Goal: Information Seeking & Learning: Check status

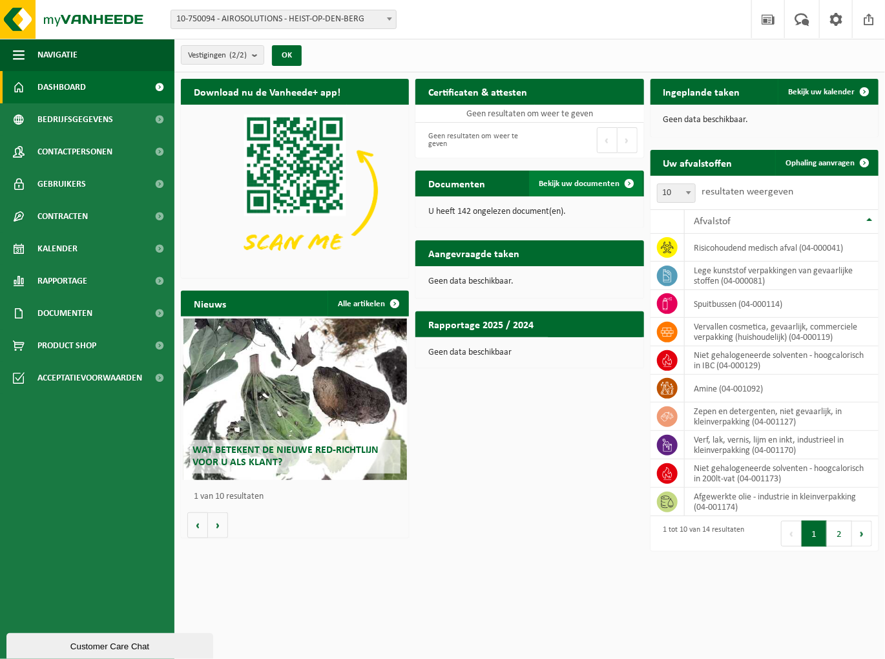
click at [568, 185] on span "Bekijk uw documenten" at bounding box center [579, 184] width 81 height 8
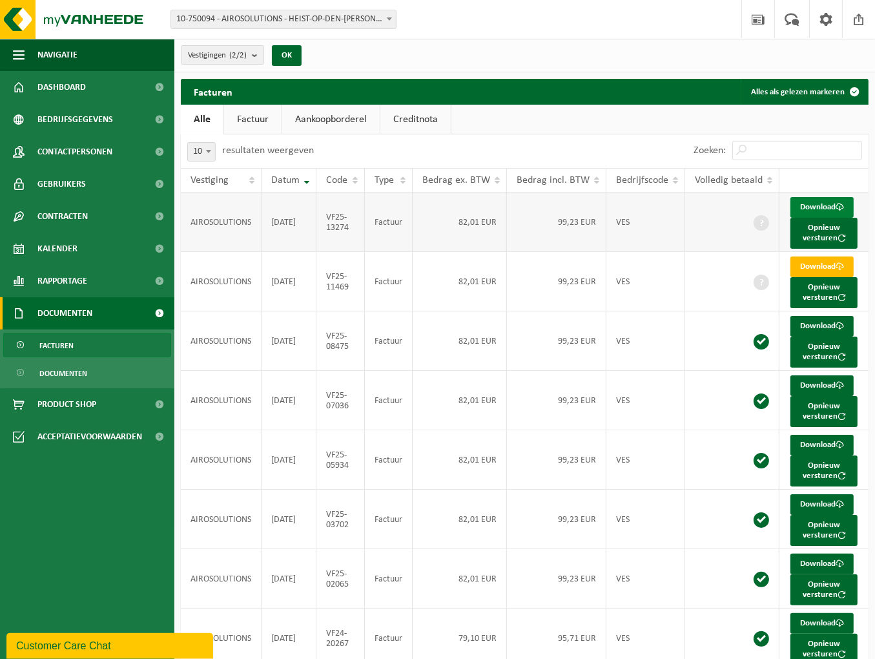
click at [827, 206] on link "Download" at bounding box center [821, 207] width 63 height 21
click at [70, 222] on span "Contracten" at bounding box center [62, 216] width 50 height 32
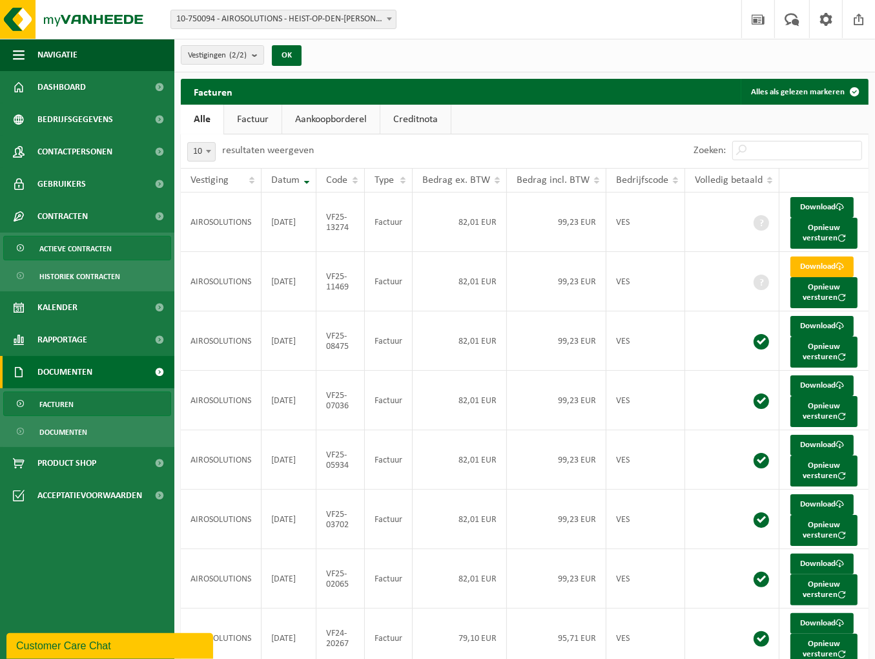
click at [78, 247] on span "Actieve contracten" at bounding box center [75, 248] width 72 height 25
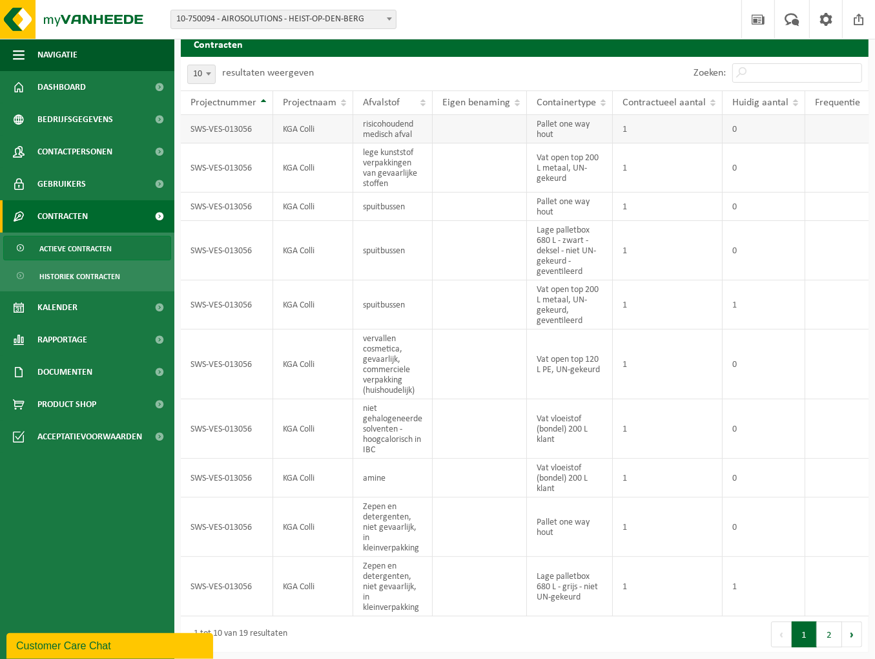
scroll to position [56, 0]
click at [832, 632] on button "2" at bounding box center [829, 634] width 25 height 26
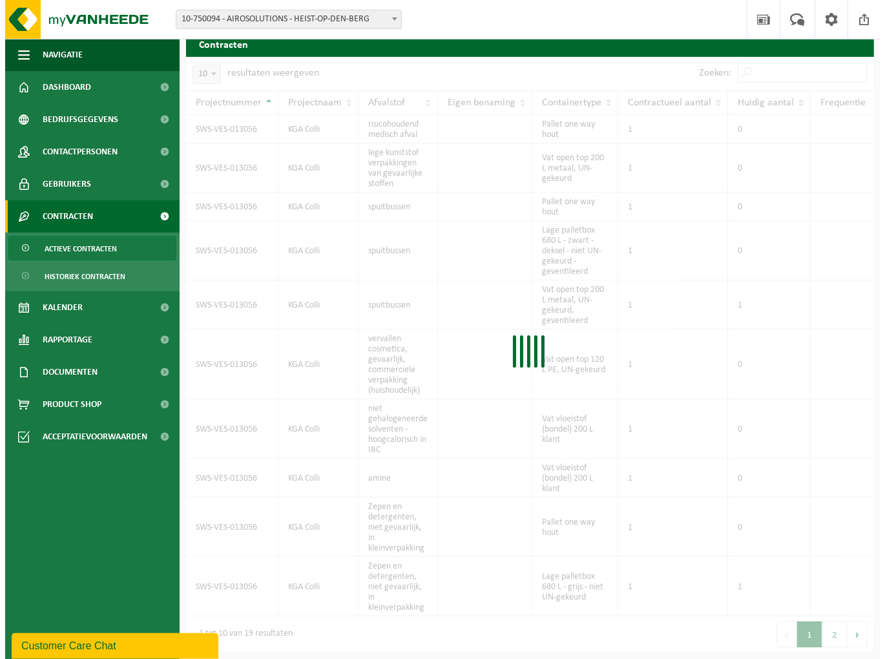
scroll to position [0, 0]
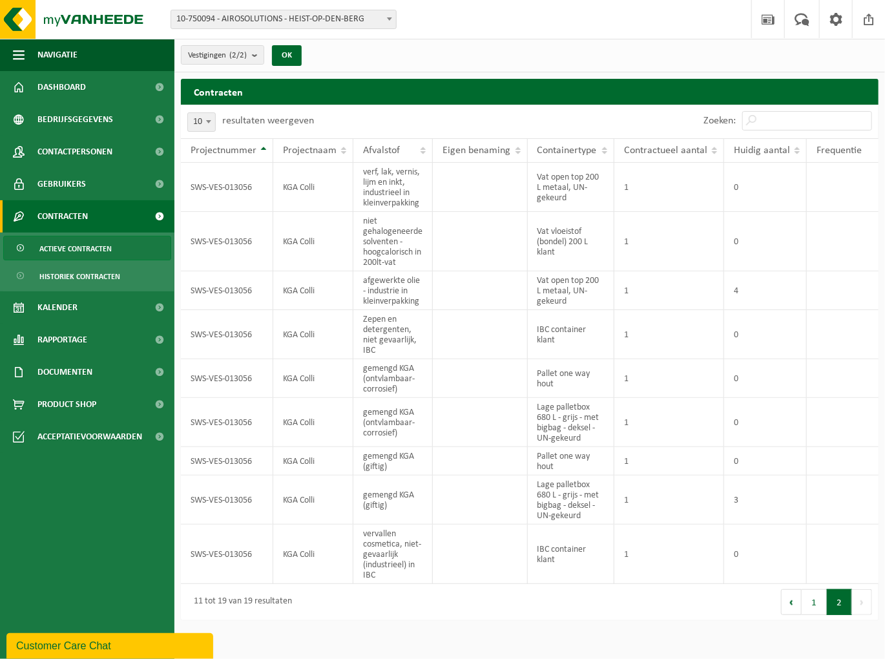
click at [816, 599] on button "1" at bounding box center [813, 602] width 25 height 26
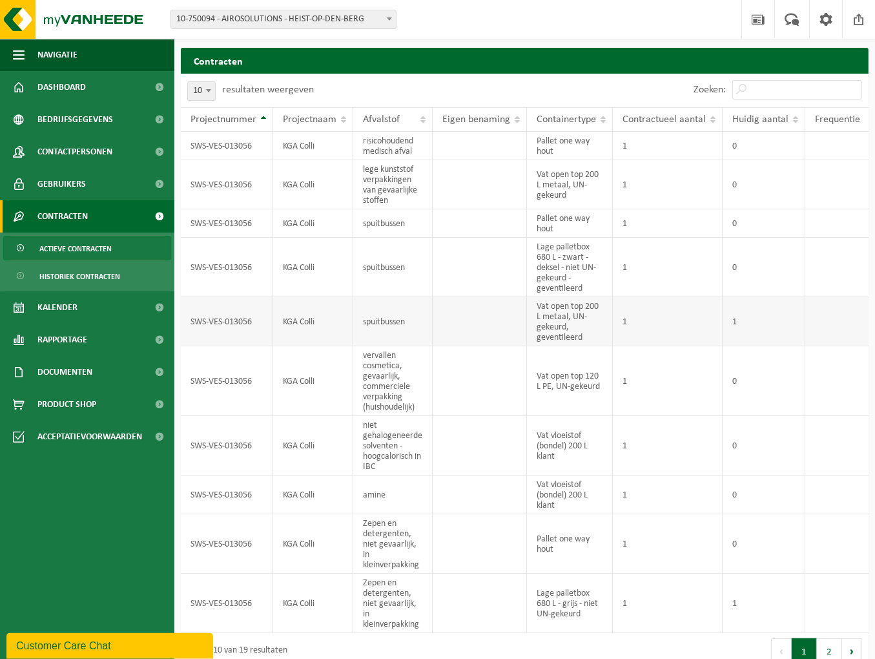
scroll to position [56, 0]
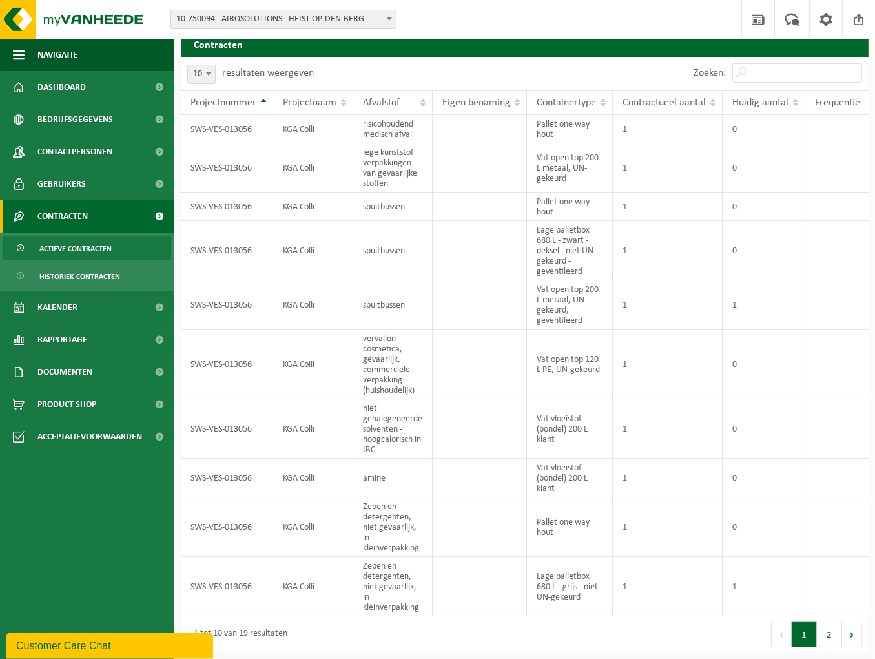
click at [61, 542] on ul "Navigatie Nieuws Uw feedback Afmelden Dashboard Bedrijfsgegevens Contactpersone…" at bounding box center [87, 349] width 174 height 620
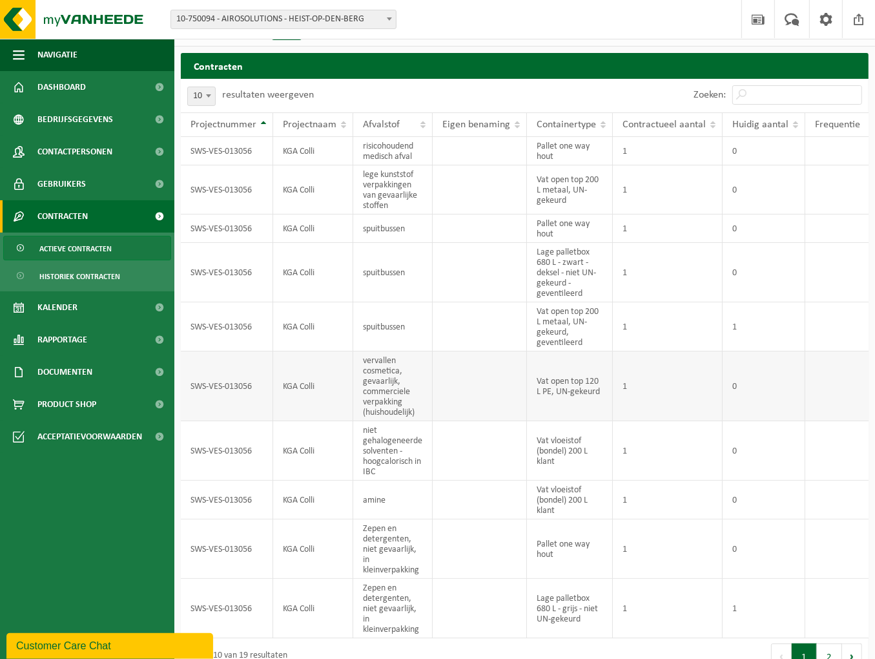
scroll to position [0, 0]
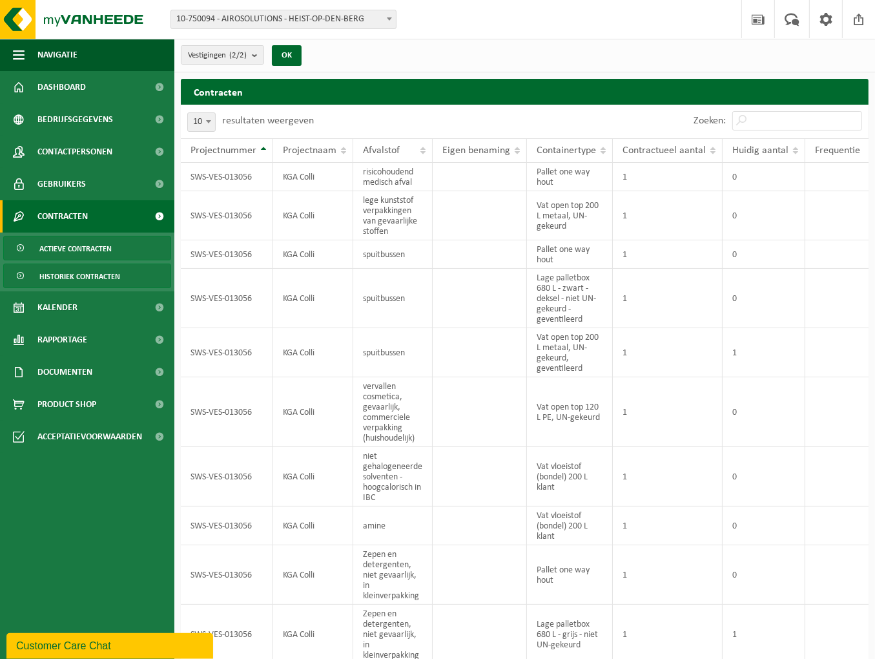
click at [62, 281] on span "Historiek contracten" at bounding box center [79, 276] width 81 height 25
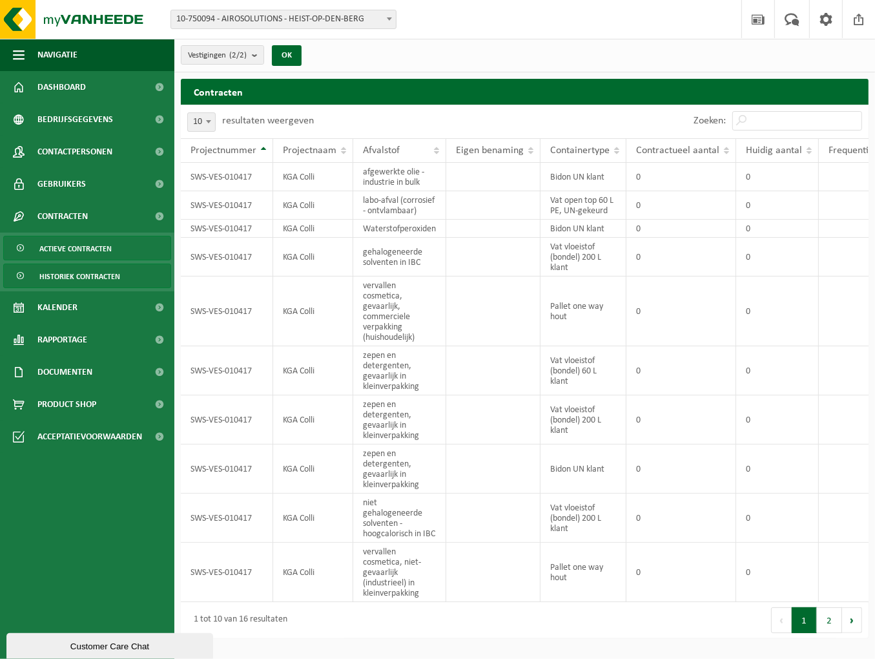
click at [77, 252] on span "Actieve contracten" at bounding box center [75, 248] width 72 height 25
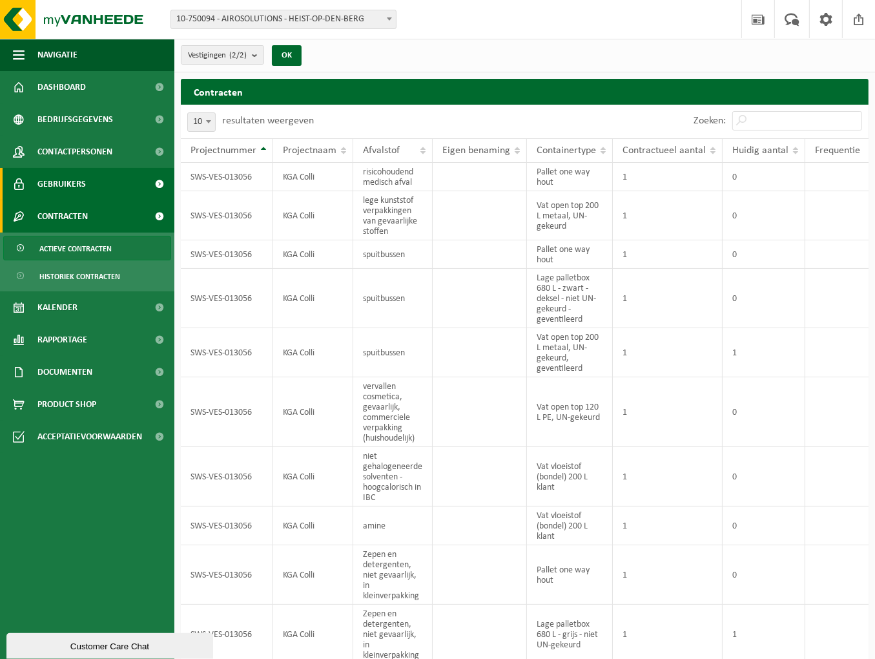
click at [59, 181] on span "Gebruikers" at bounding box center [61, 184] width 48 height 32
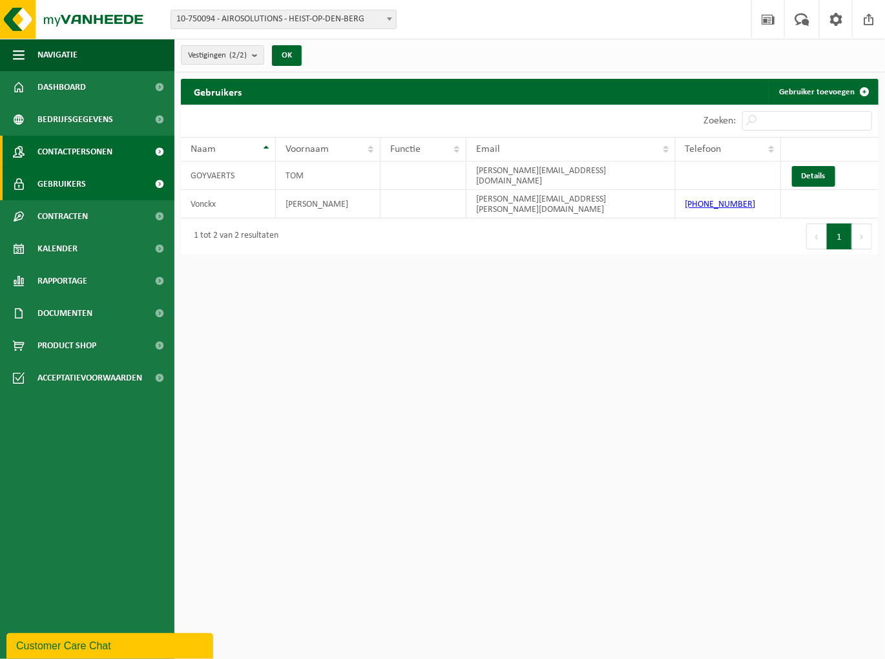
click at [69, 159] on span "Contactpersonen" at bounding box center [74, 152] width 75 height 32
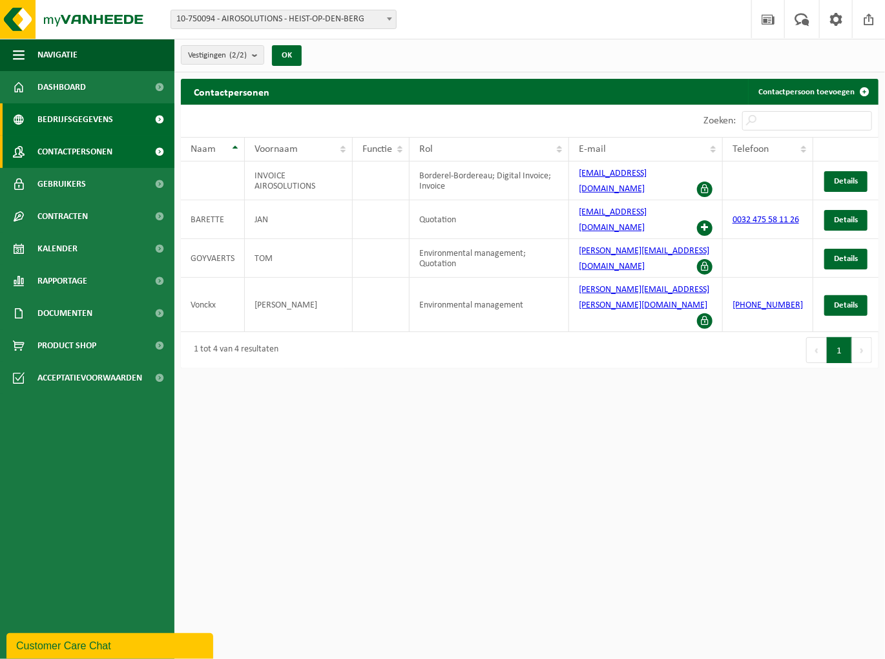
click at [46, 128] on span "Bedrijfsgegevens" at bounding box center [75, 119] width 76 height 32
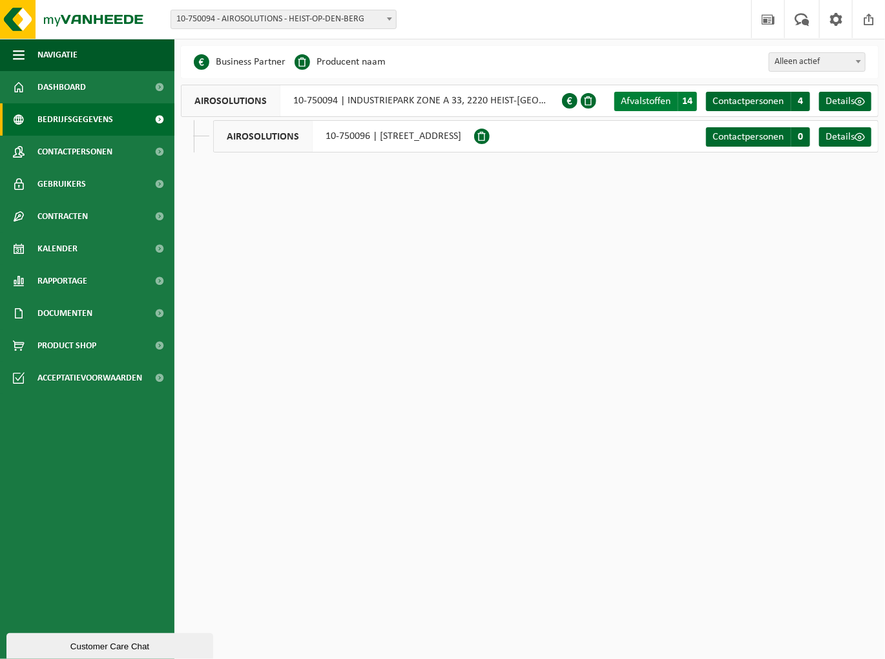
click at [653, 103] on span "Afvalstoffen" at bounding box center [646, 101] width 50 height 10
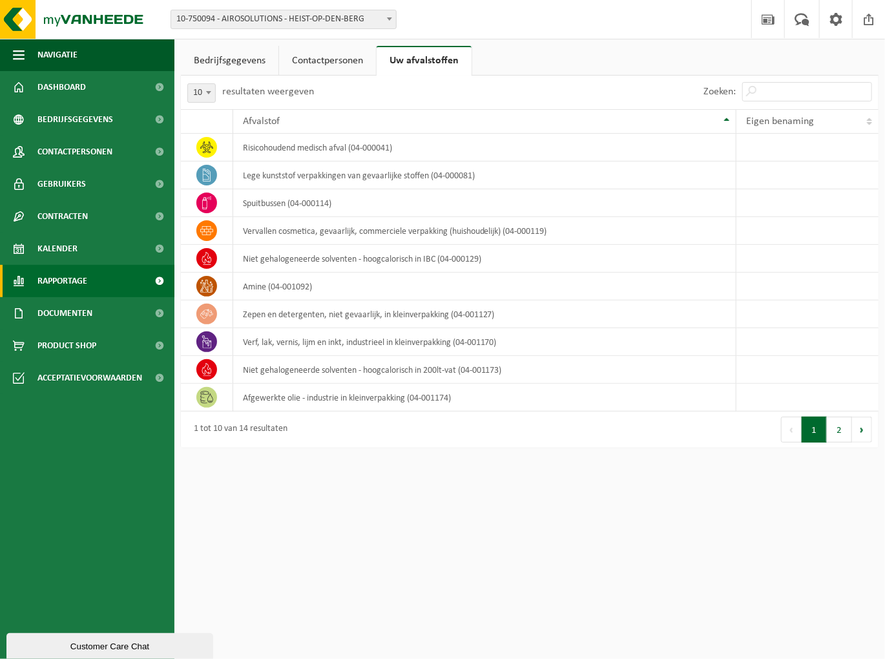
click at [45, 292] on span "Rapportage" at bounding box center [62, 281] width 50 height 32
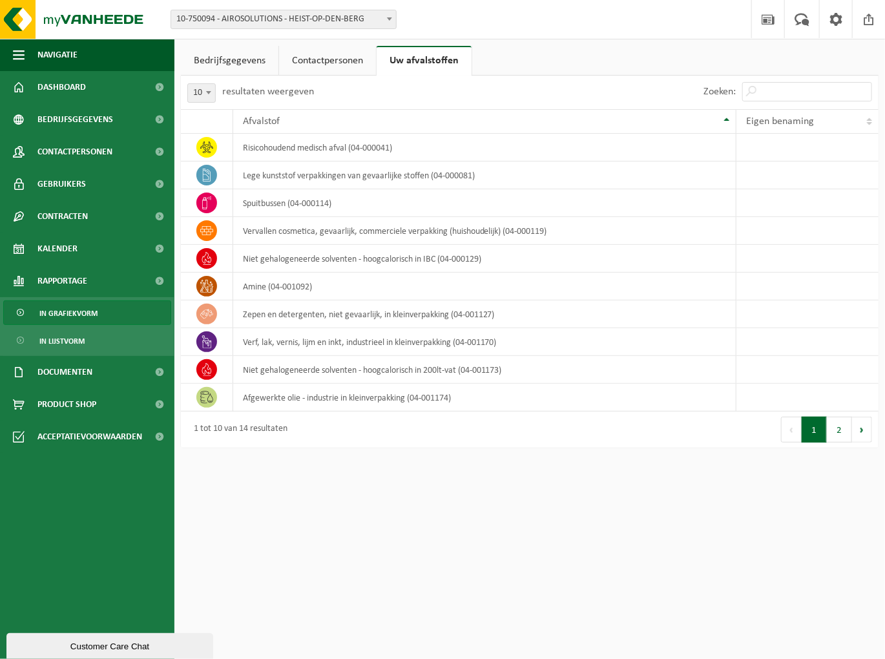
click at [48, 312] on span "In grafiekvorm" at bounding box center [68, 313] width 58 height 25
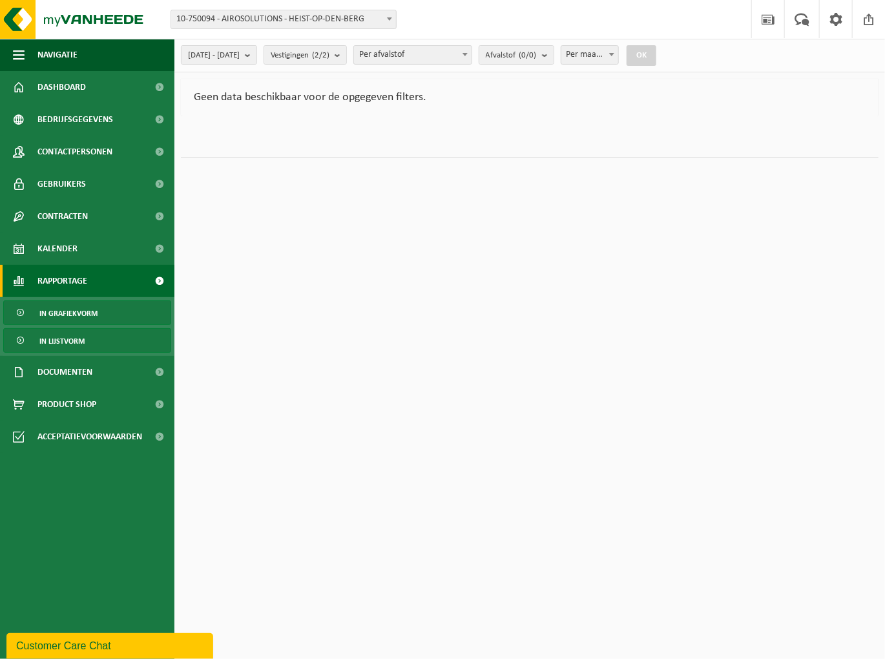
click at [73, 351] on span "In lijstvorm" at bounding box center [61, 341] width 45 height 25
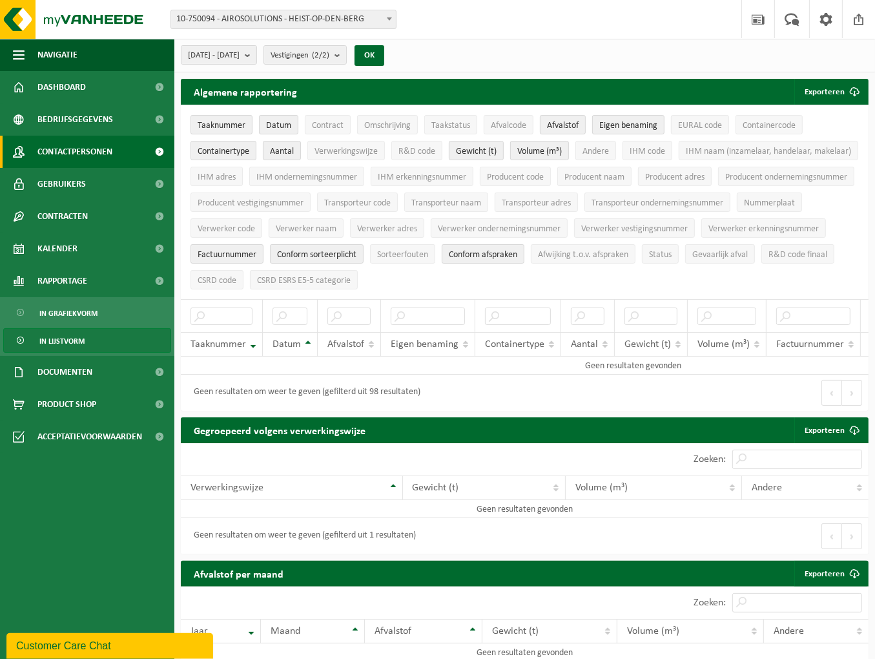
click at [67, 147] on span "Contactpersonen" at bounding box center [74, 152] width 75 height 32
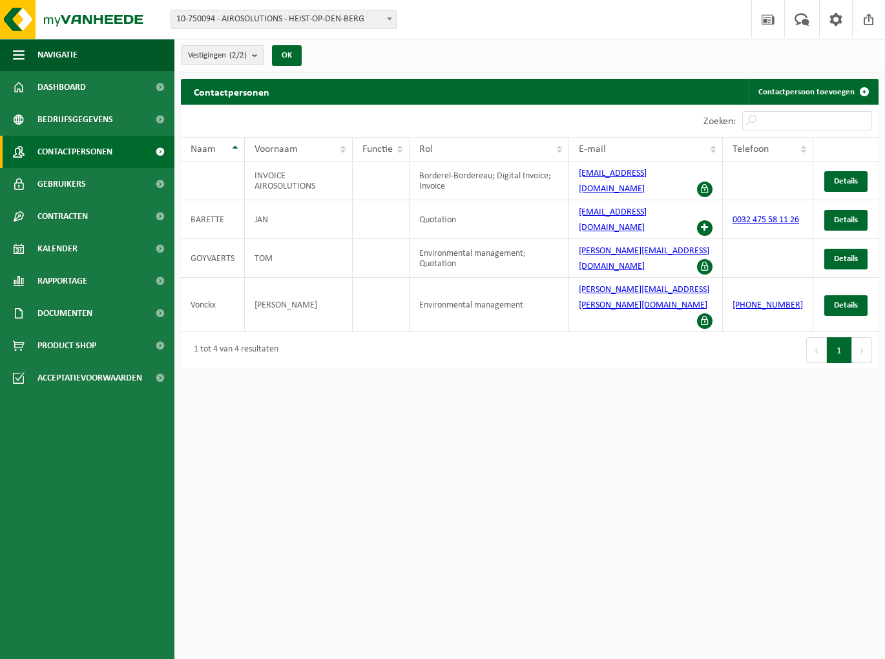
click at [74, 121] on span "Bedrijfsgegevens" at bounding box center [75, 119] width 76 height 32
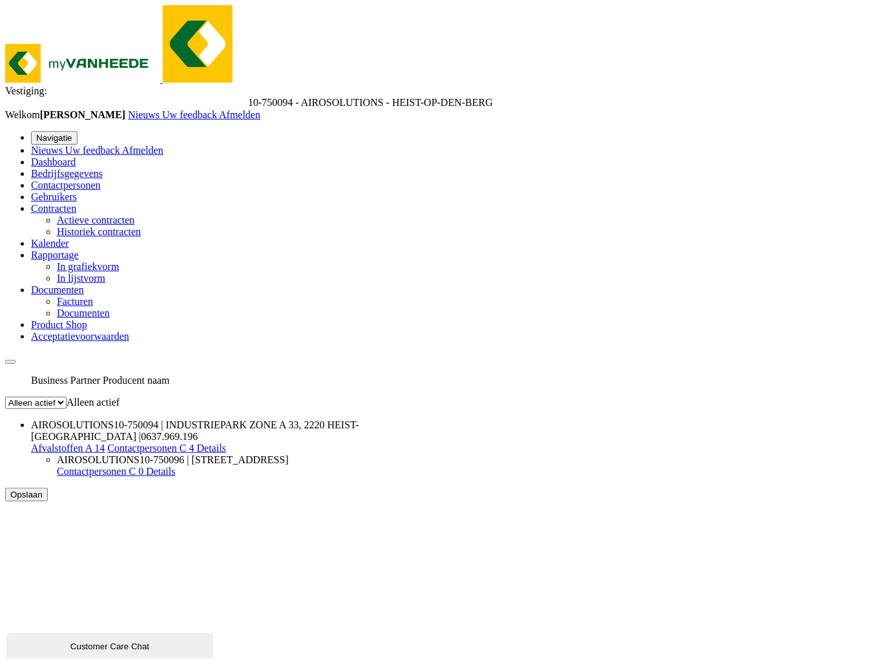
click at [68, 156] on span "Dashboard" at bounding box center [53, 161] width 45 height 11
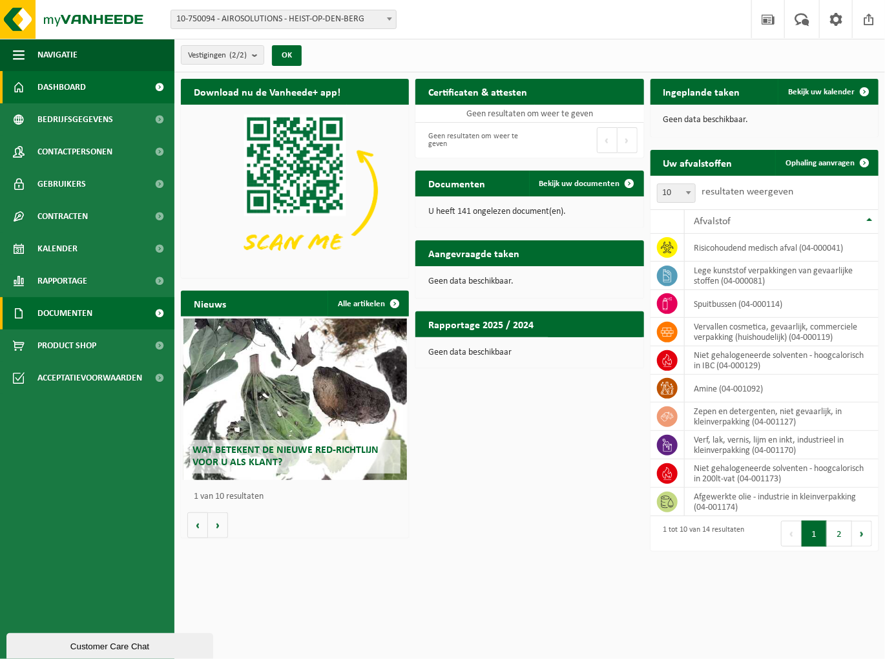
click at [65, 312] on span "Documenten" at bounding box center [64, 313] width 55 height 32
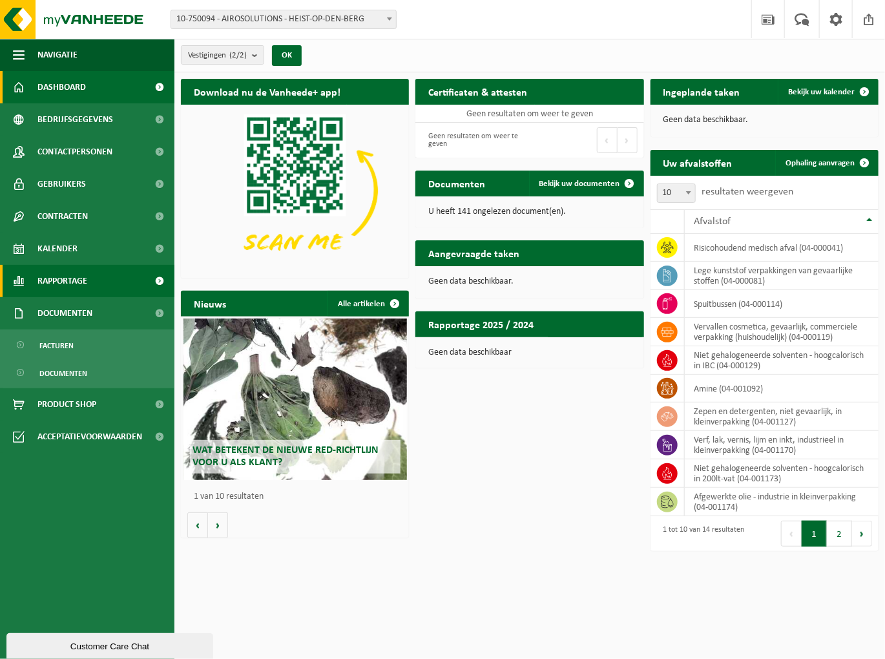
click at [81, 276] on span "Rapportage" at bounding box center [62, 281] width 50 height 32
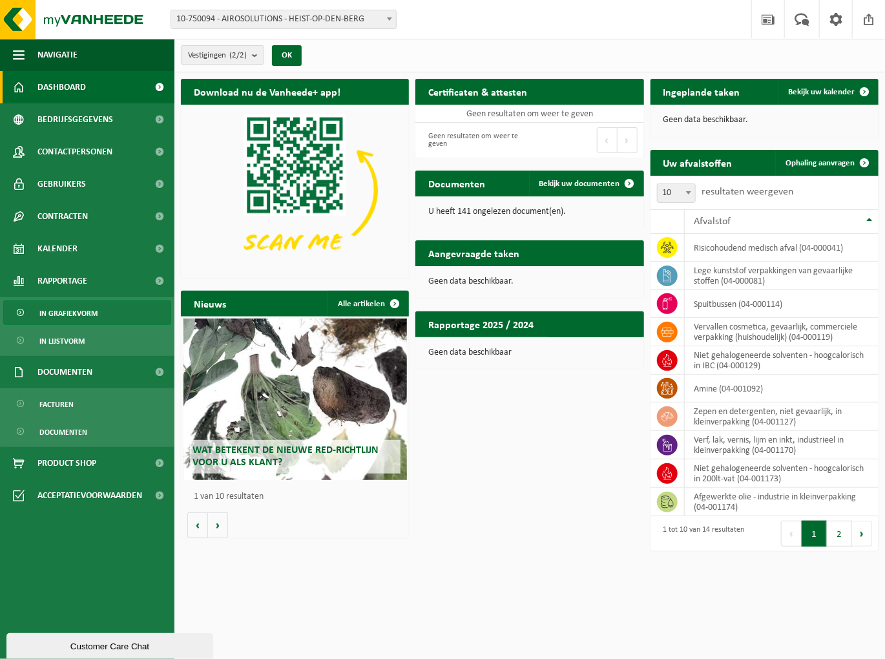
click at [77, 313] on span "In grafiekvorm" at bounding box center [68, 313] width 58 height 25
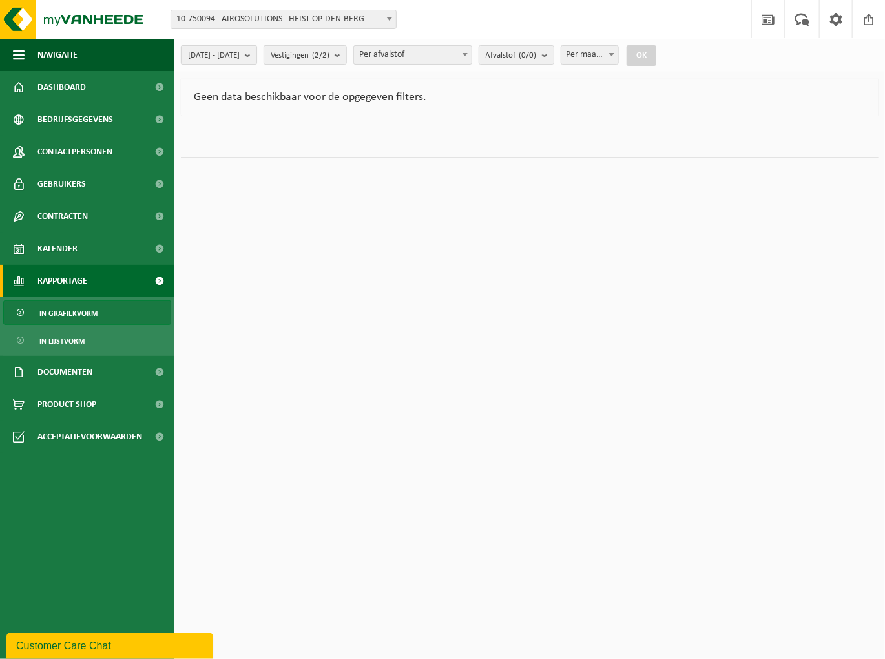
click at [256, 56] on b "submit" at bounding box center [251, 55] width 12 height 18
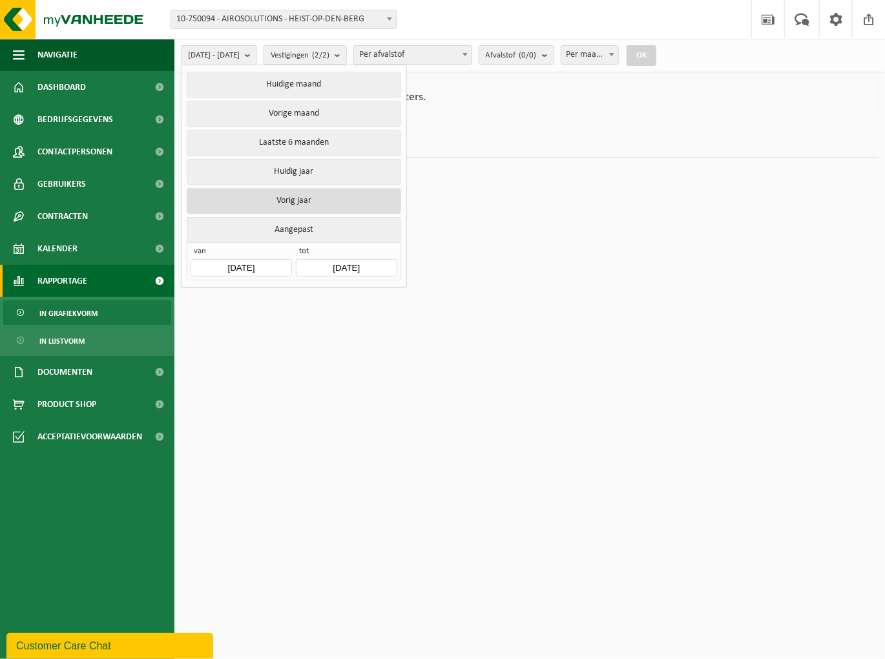
click at [305, 193] on button "Vorig jaar" at bounding box center [294, 201] width 214 height 26
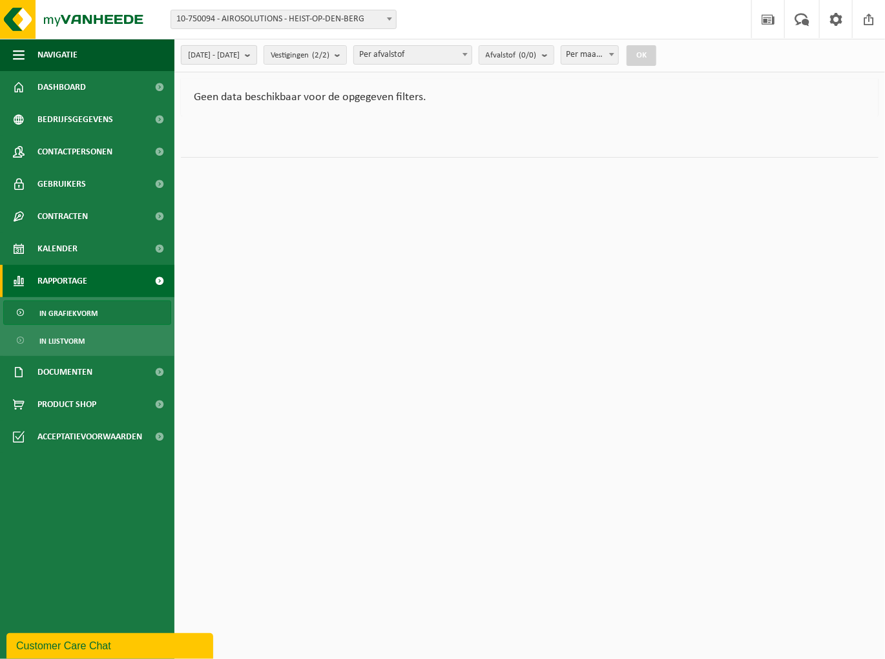
click at [256, 56] on b "submit" at bounding box center [251, 55] width 12 height 18
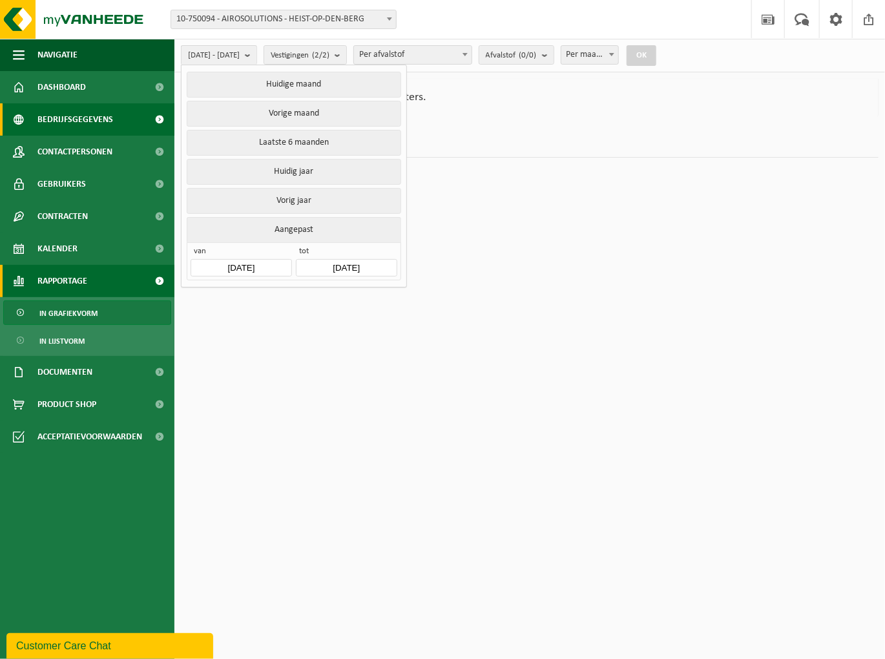
click at [74, 127] on span "Bedrijfsgegevens" at bounding box center [75, 119] width 76 height 32
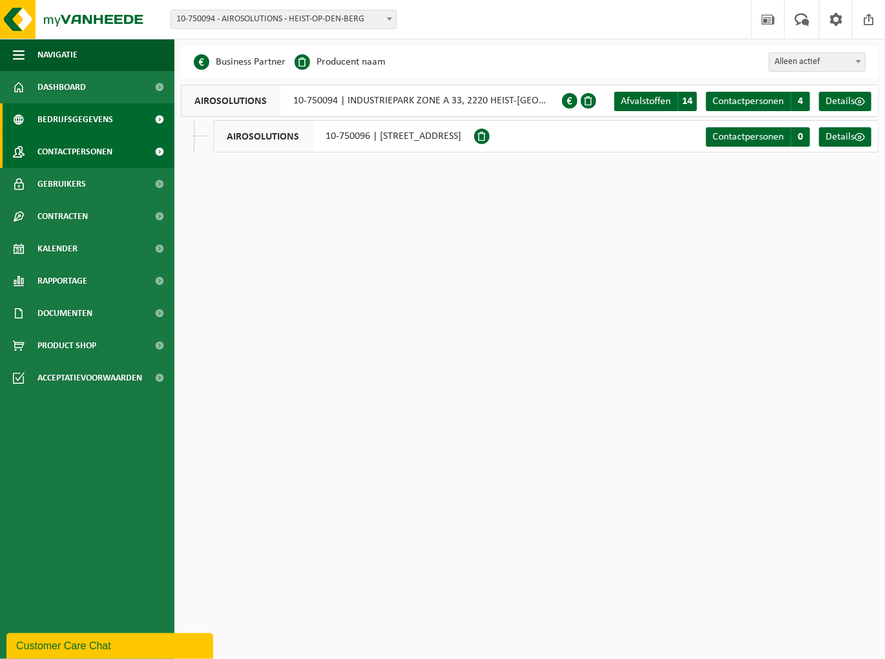
click at [60, 146] on span "Contactpersonen" at bounding box center [74, 152] width 75 height 32
